Goal: Feedback & Contribution: Submit feedback/report problem

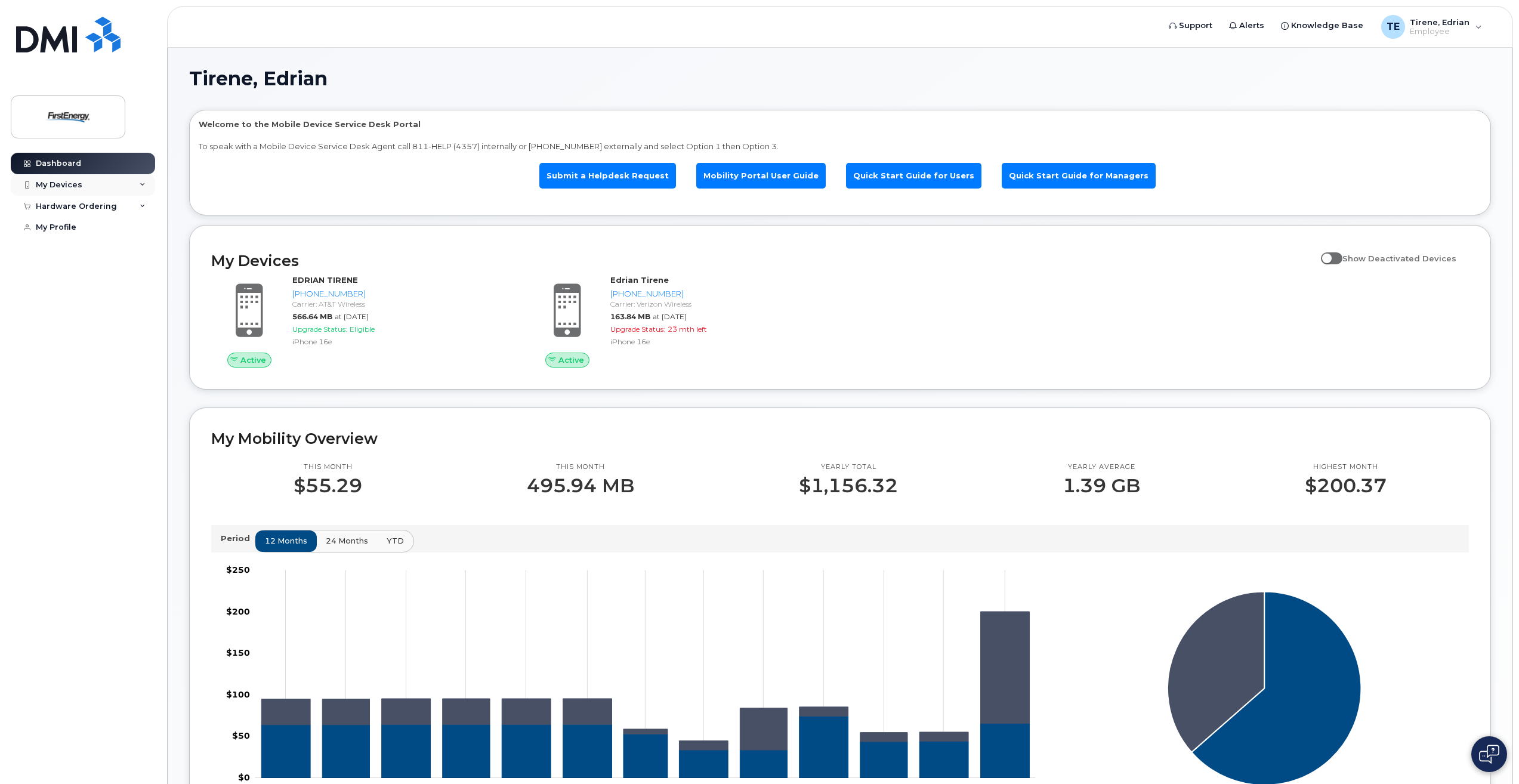
click at [137, 185] on div "My Devices" at bounding box center [83, 185] width 144 height 22
click at [113, 298] on div "([PERSON_NAME])" at bounding box center [121, 295] width 73 height 10
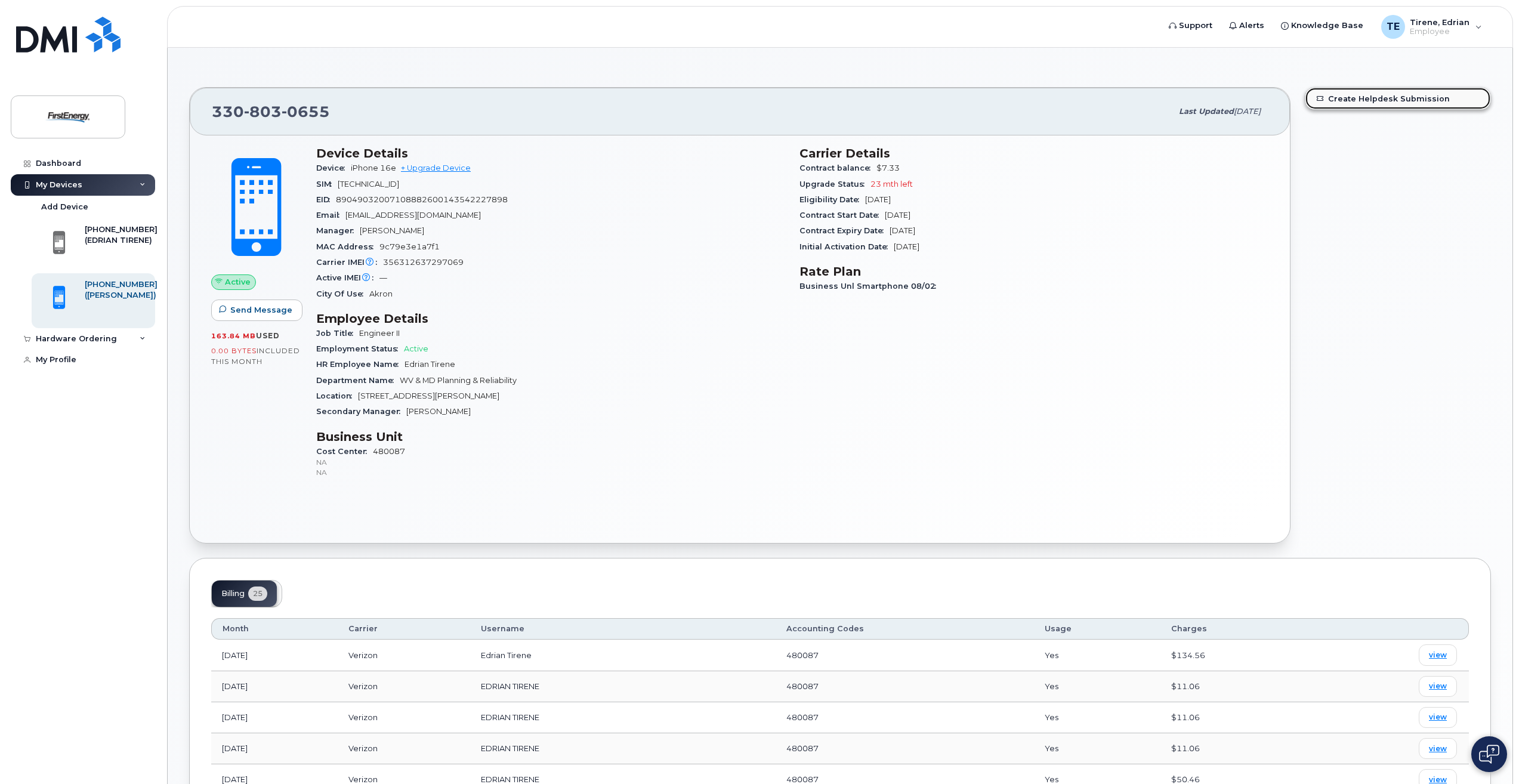
click at [1364, 100] on link "Create Helpdesk Submission" at bounding box center [1398, 98] width 185 height 22
click at [80, 188] on div "My Devices" at bounding box center [59, 185] width 47 height 10
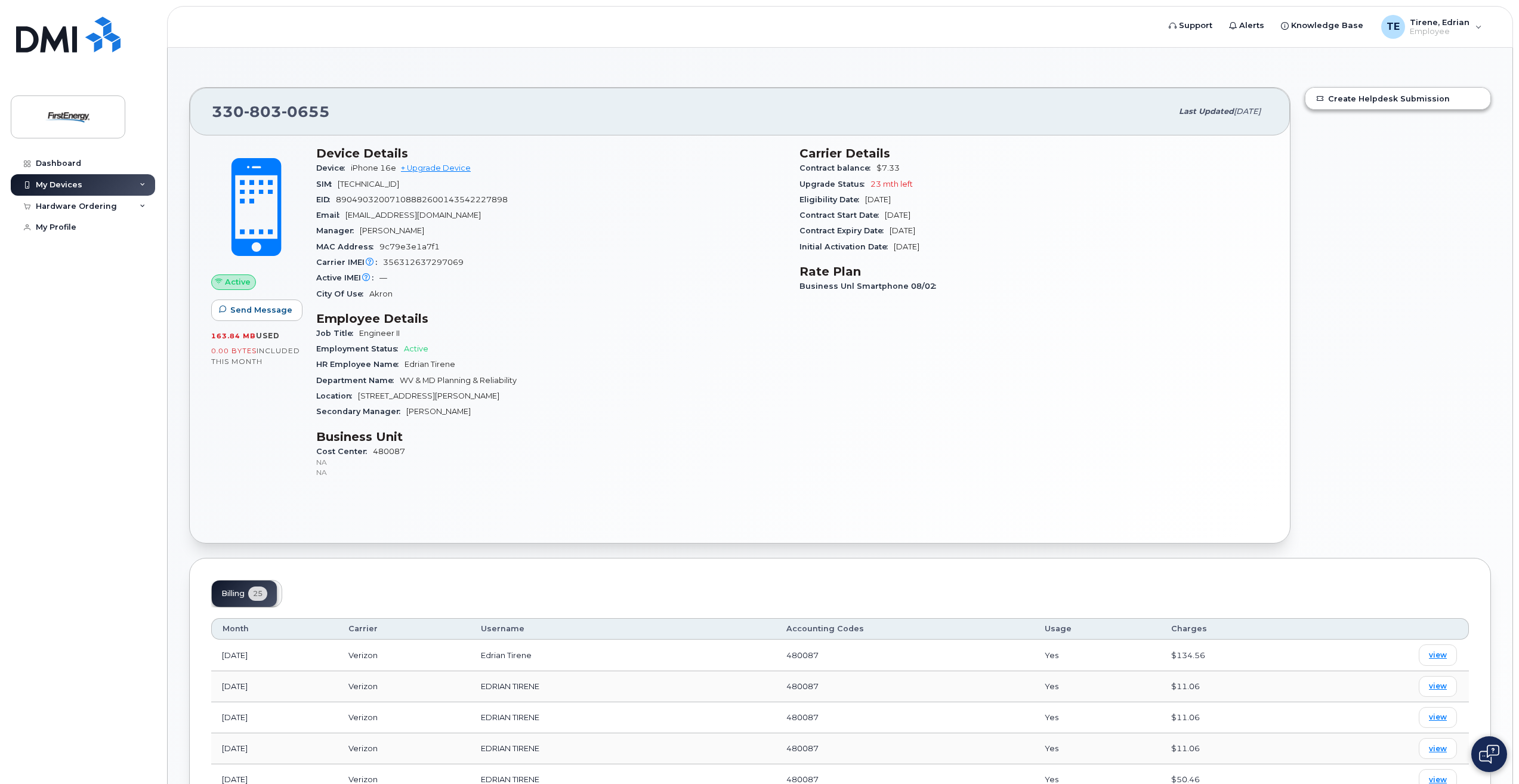
click at [80, 188] on div "My Devices" at bounding box center [59, 185] width 47 height 10
click at [62, 442] on div "Dashboard My Devices Add Device 301-660-0682 (EDRIAN TIRENE) 330-803-0655 (Edri…" at bounding box center [84, 459] width 148 height 613
click at [178, 407] on div "330 803 0655 Last updated Aug 12, 2025 Active Send Message 163.84 MB  used 0.00…" at bounding box center [841, 760] width 1345 height 1425
click at [1462, 287] on div "Create Helpdesk Submission" at bounding box center [1398, 316] width 201 height 471
